Goal: Transaction & Acquisition: Download file/media

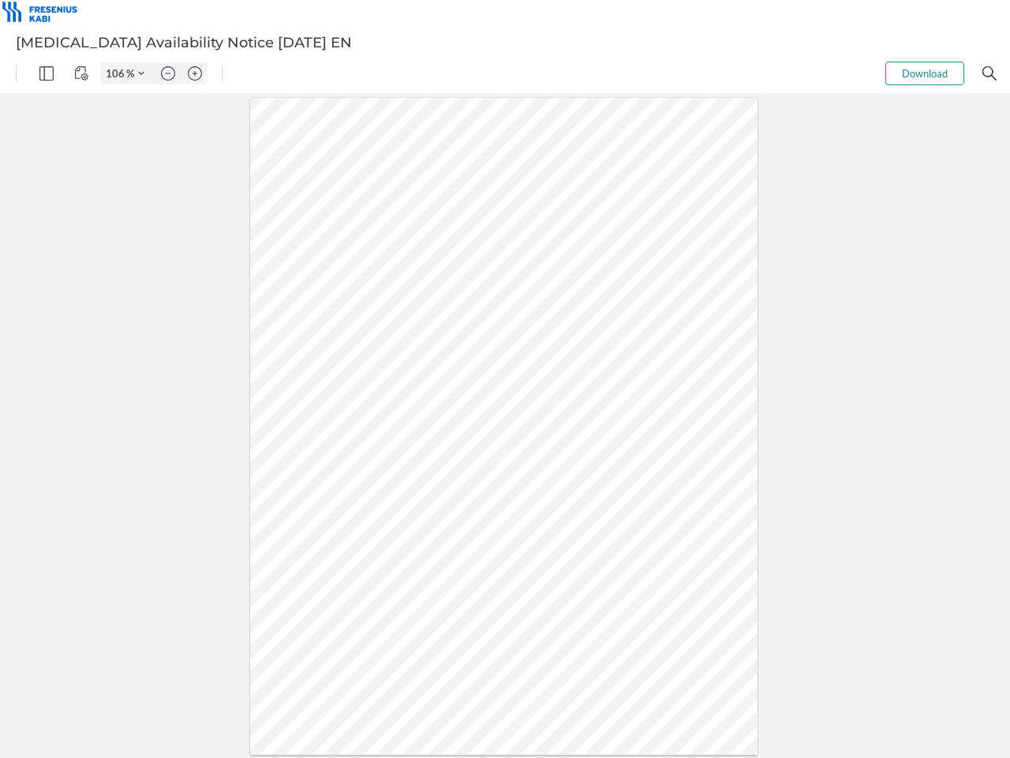
click at [47, 73] on img "Panel" at bounding box center [46, 73] width 14 height 14
click at [81, 73] on img "View Controls" at bounding box center [81, 73] width 14 height 14
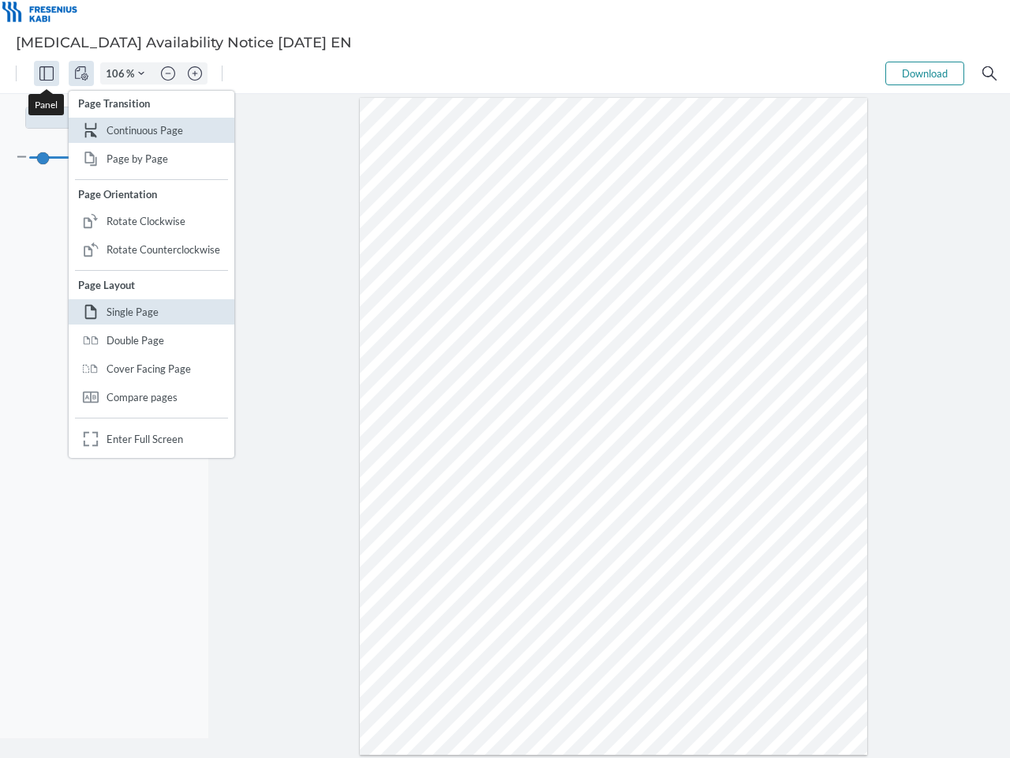
click at [118, 73] on input "106" at bounding box center [113, 73] width 25 height 14
click at [141, 73] on img "Zoom Controls" at bounding box center [141, 73] width 6 height 6
click at [168, 73] on img "Zoom out" at bounding box center [168, 73] width 14 height 14
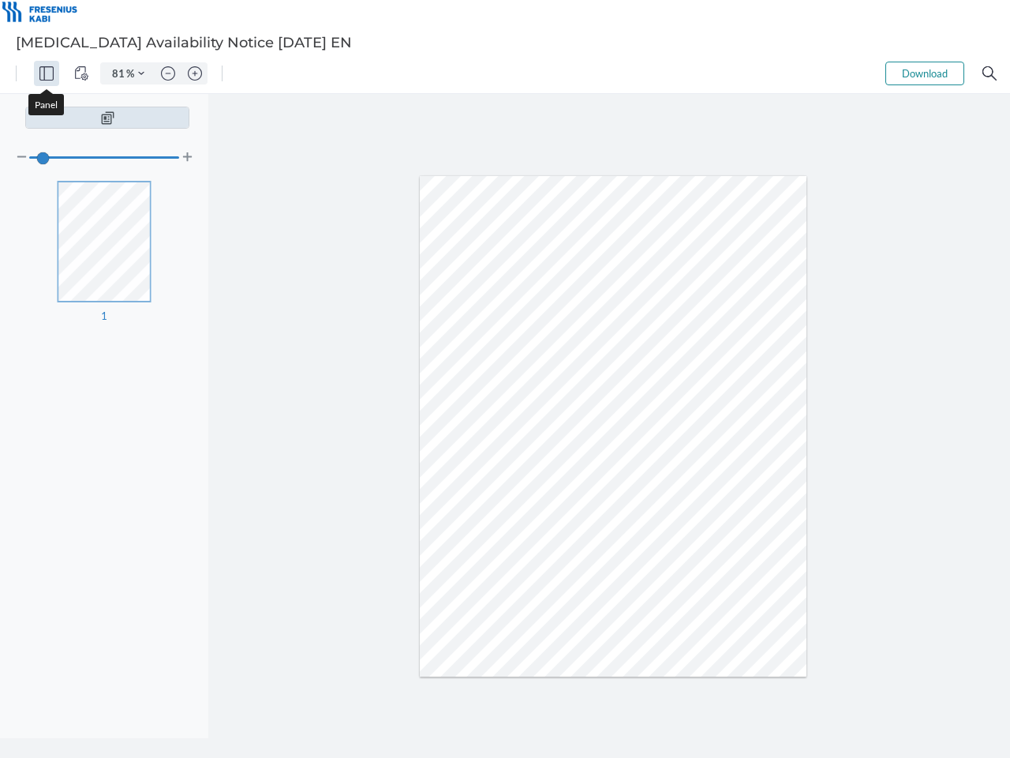
click at [195, 73] on img "Zoom in" at bounding box center [195, 73] width 14 height 14
type input "106"
click at [925, 73] on button "Download" at bounding box center [925, 74] width 79 height 24
click at [990, 73] on img "Search" at bounding box center [990, 73] width 14 height 14
